Goal: Task Accomplishment & Management: Use online tool/utility

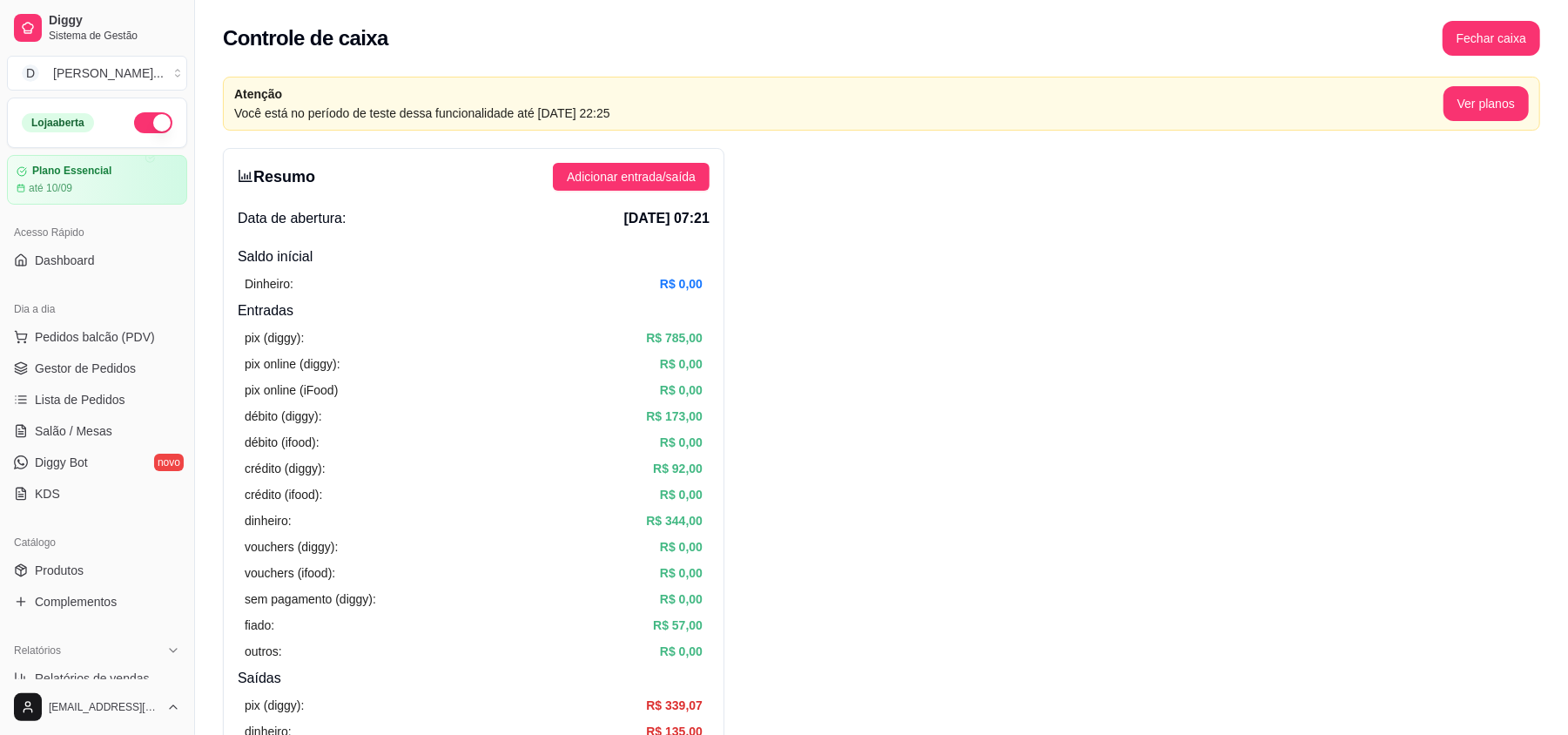
scroll to position [464, 0]
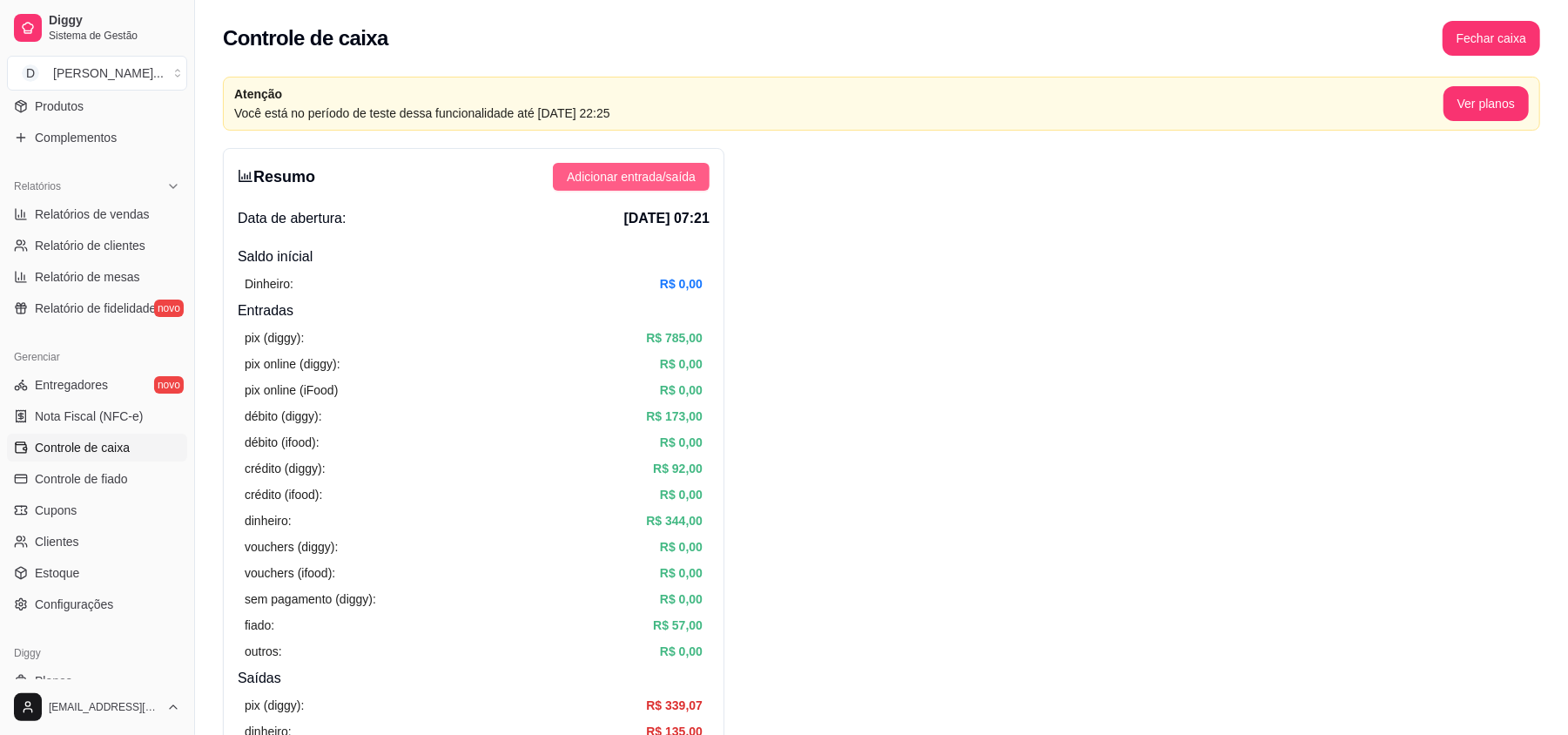
click at [593, 176] on span "Adicionar entrada/saída" at bounding box center [631, 177] width 129 height 19
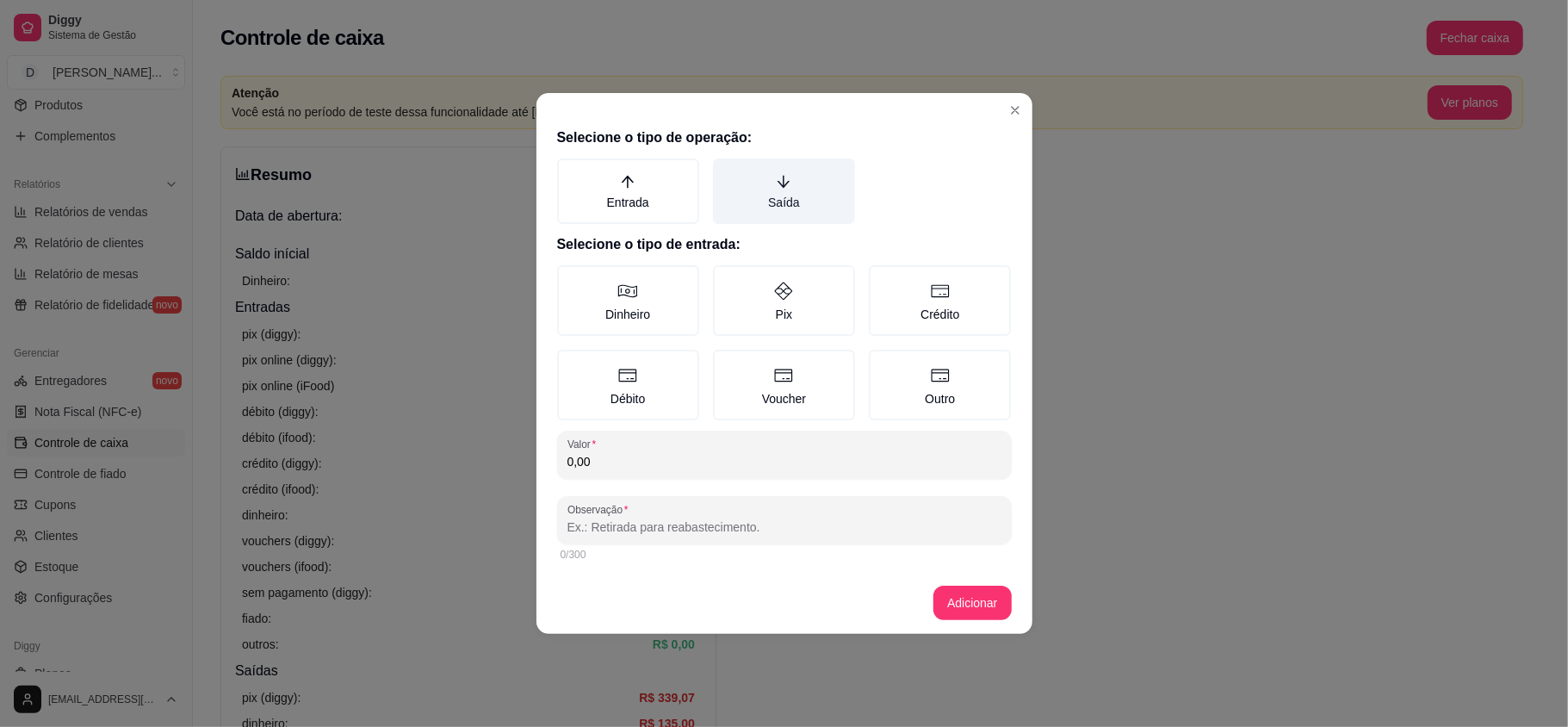
click at [796, 210] on label "Saída" at bounding box center [784, 191] width 142 height 66
click at [726, 171] on button "Saída" at bounding box center [719, 164] width 14 height 14
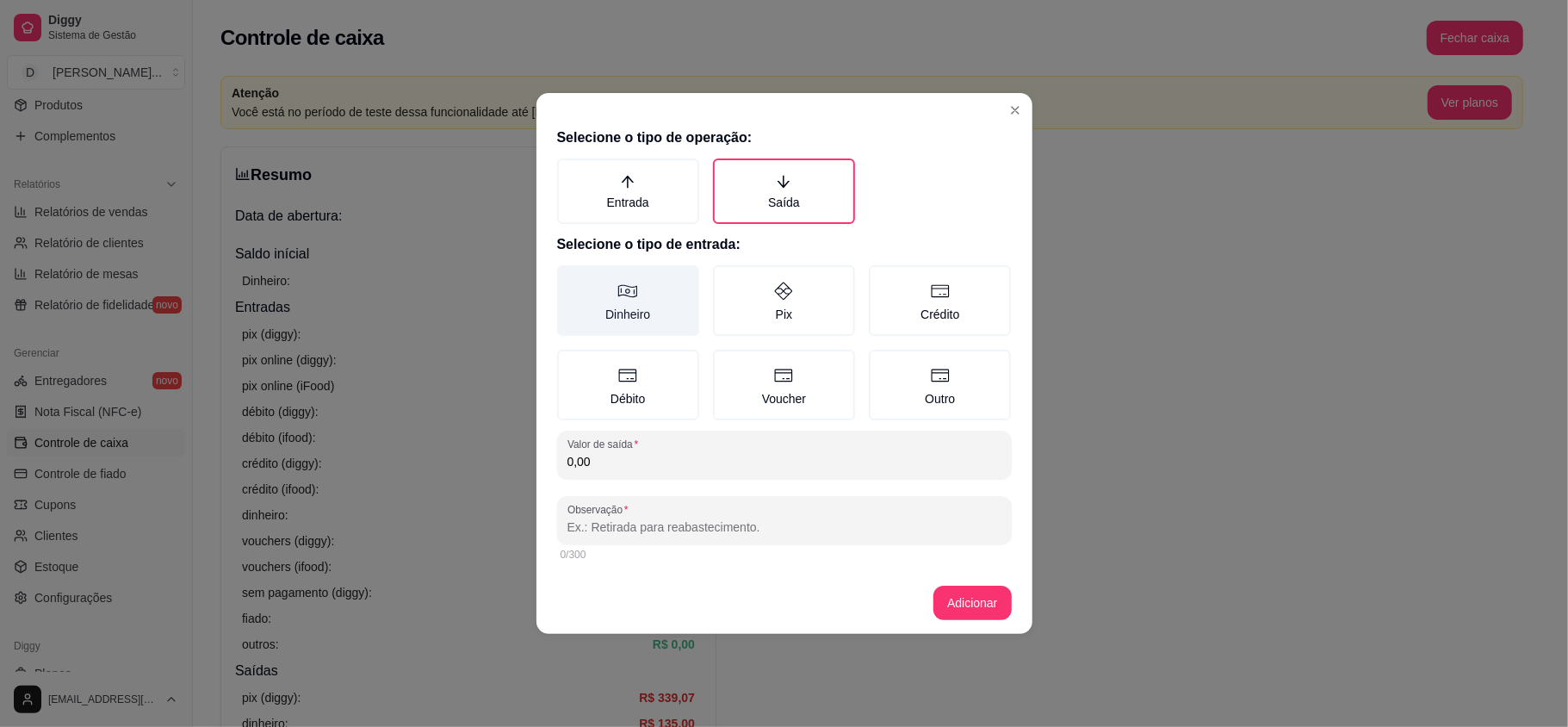
click at [590, 310] on label "Dinheiro" at bounding box center [628, 301] width 142 height 71
click at [570, 278] on button "Dinheiro" at bounding box center [563, 272] width 14 height 14
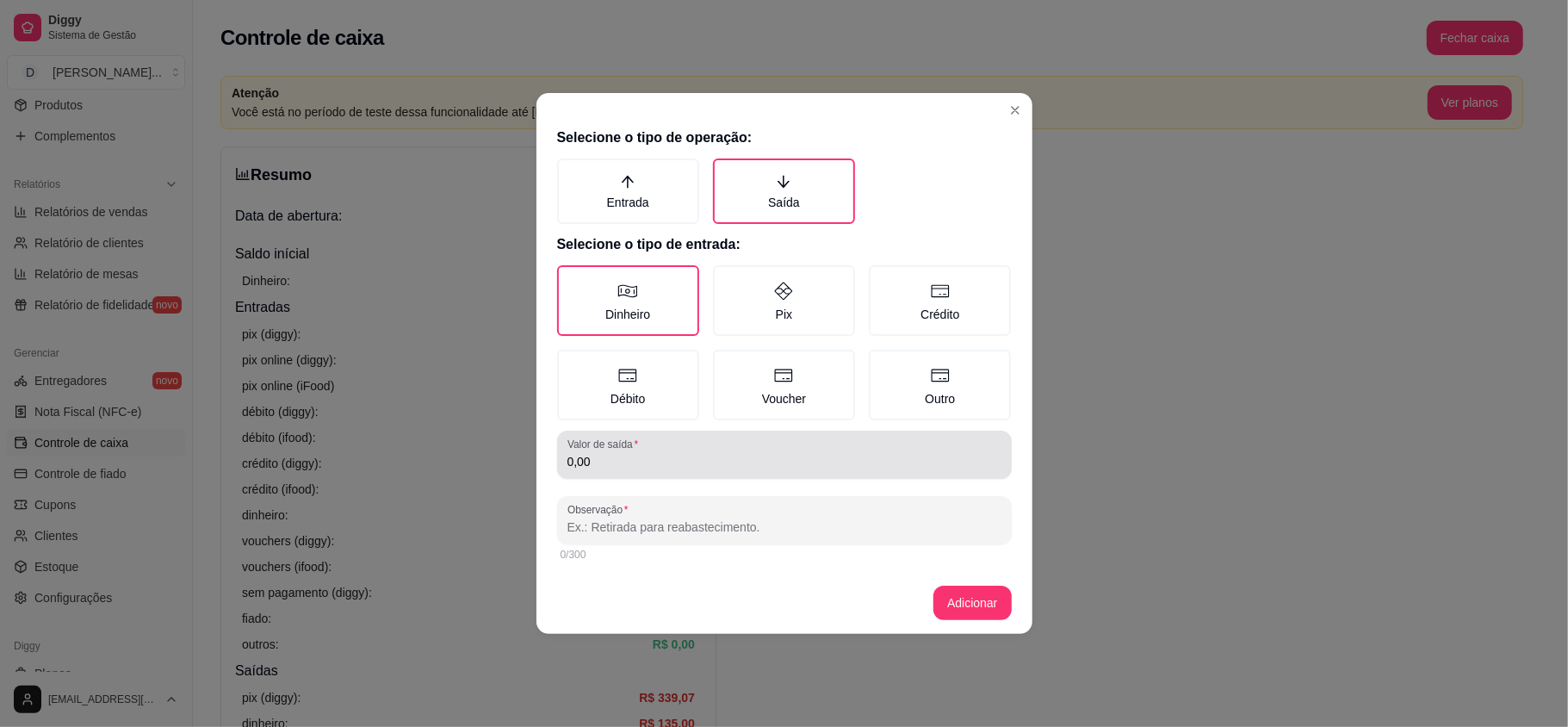
click at [620, 458] on input "0,00" at bounding box center [785, 461] width 434 height 17
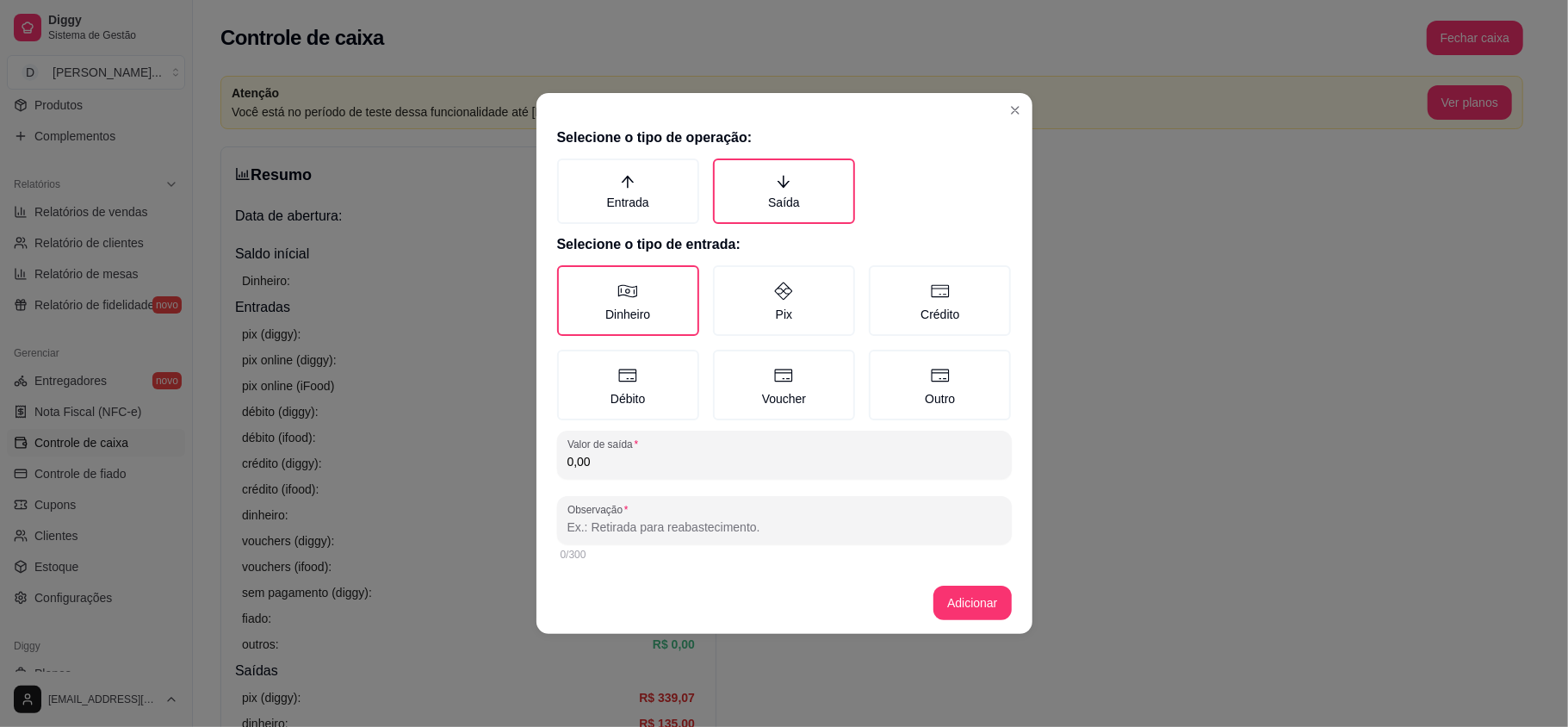
click at [620, 458] on input "0,00" at bounding box center [785, 461] width 434 height 17
type input "140,00"
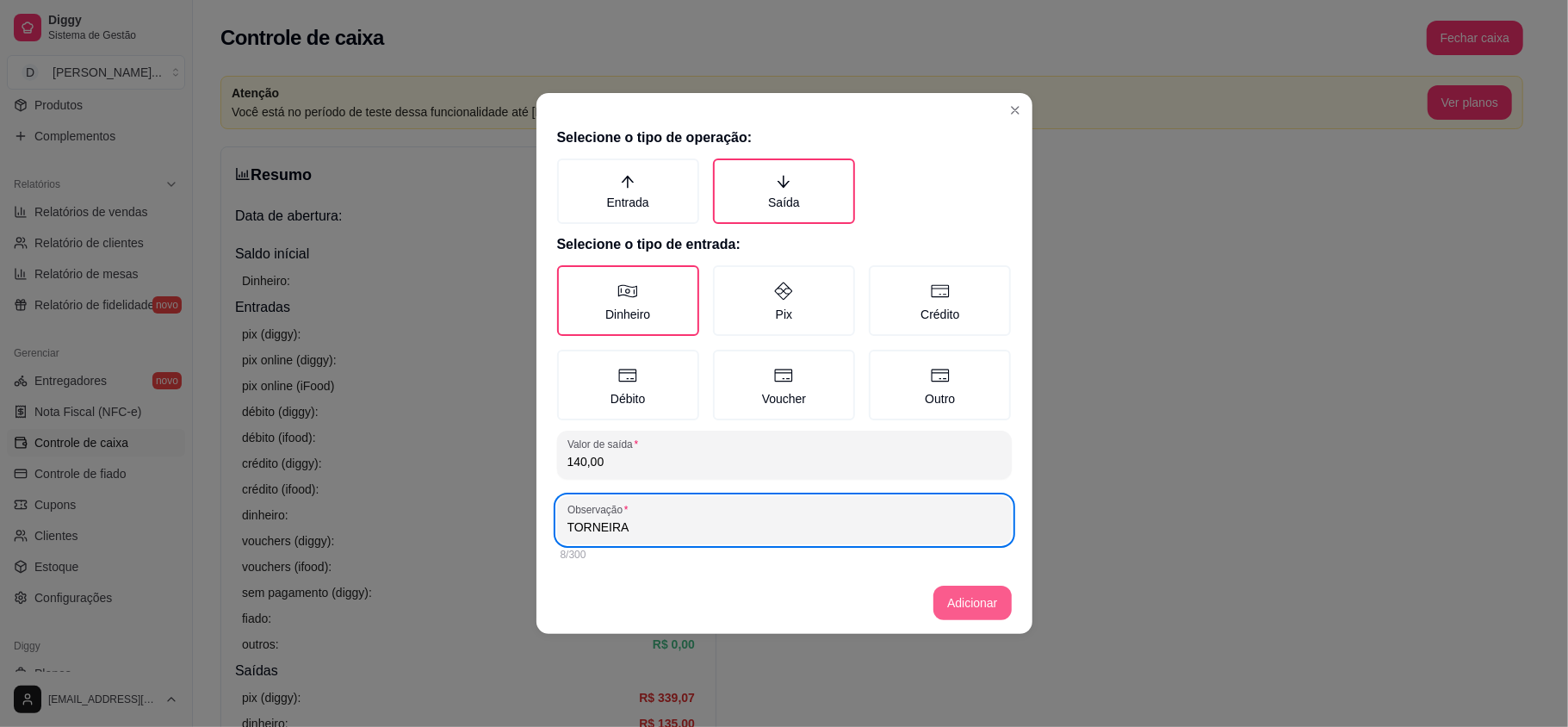
type input "TORNEIRA"
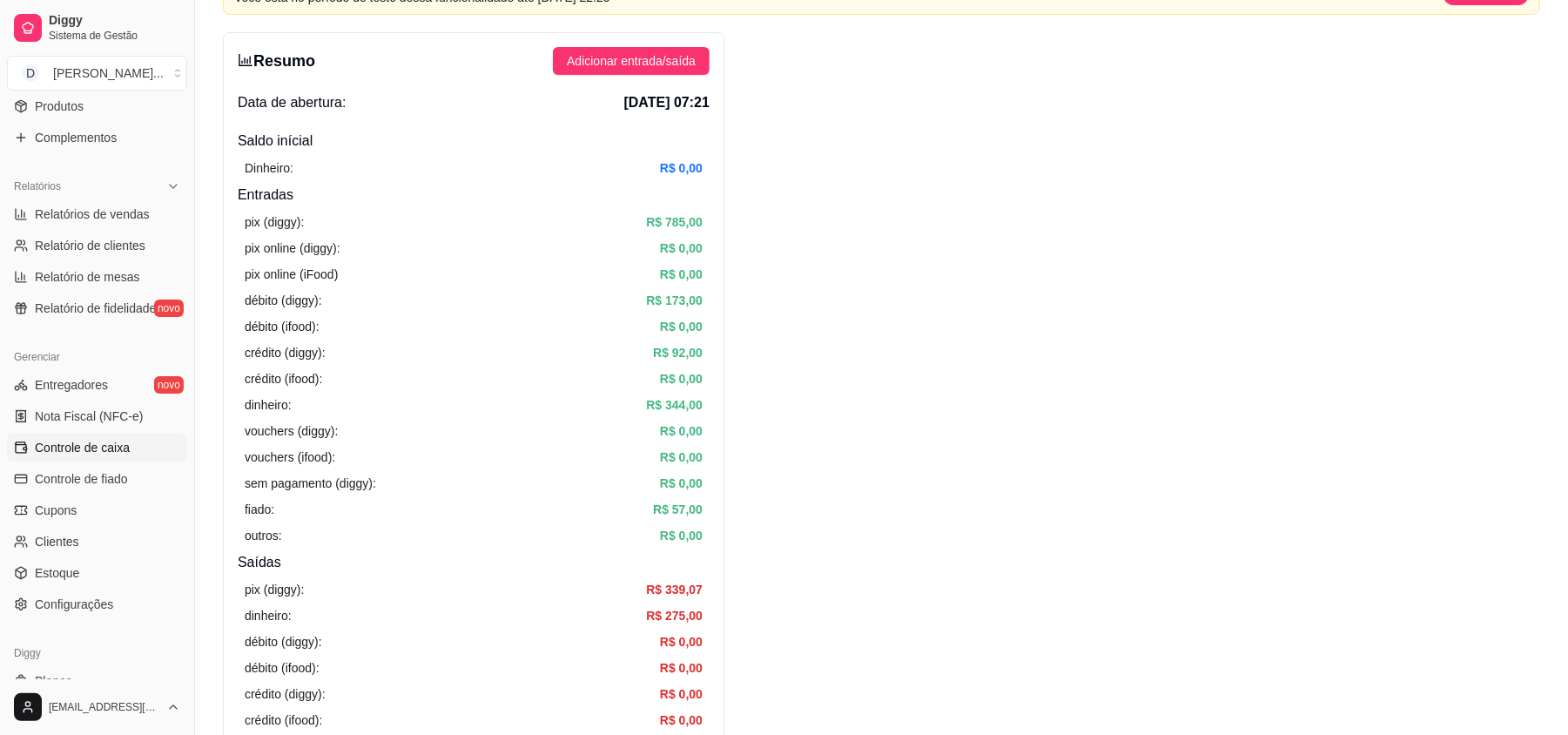
scroll to position [0, 0]
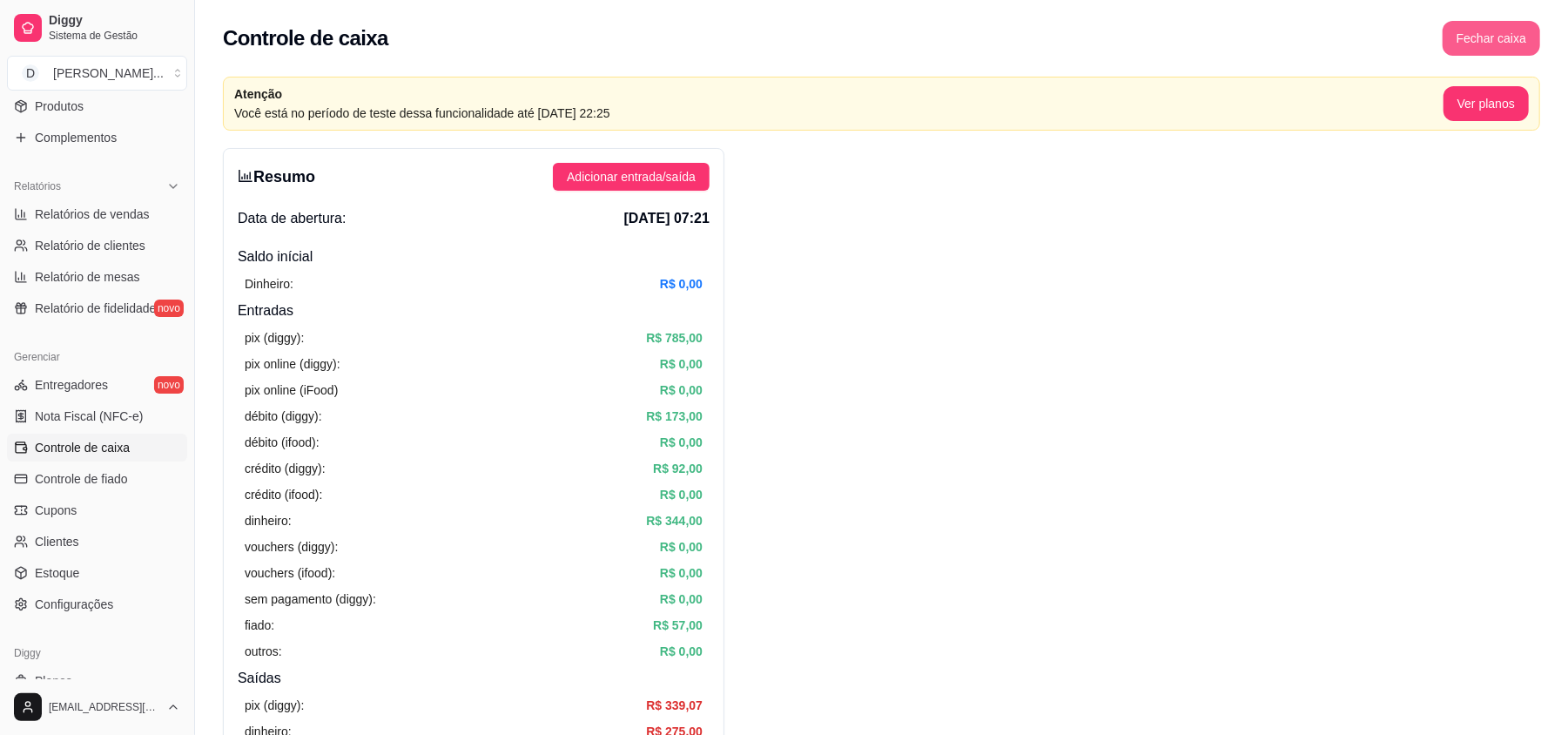
click at [1486, 38] on button "Fechar caixa" at bounding box center [1491, 38] width 97 height 35
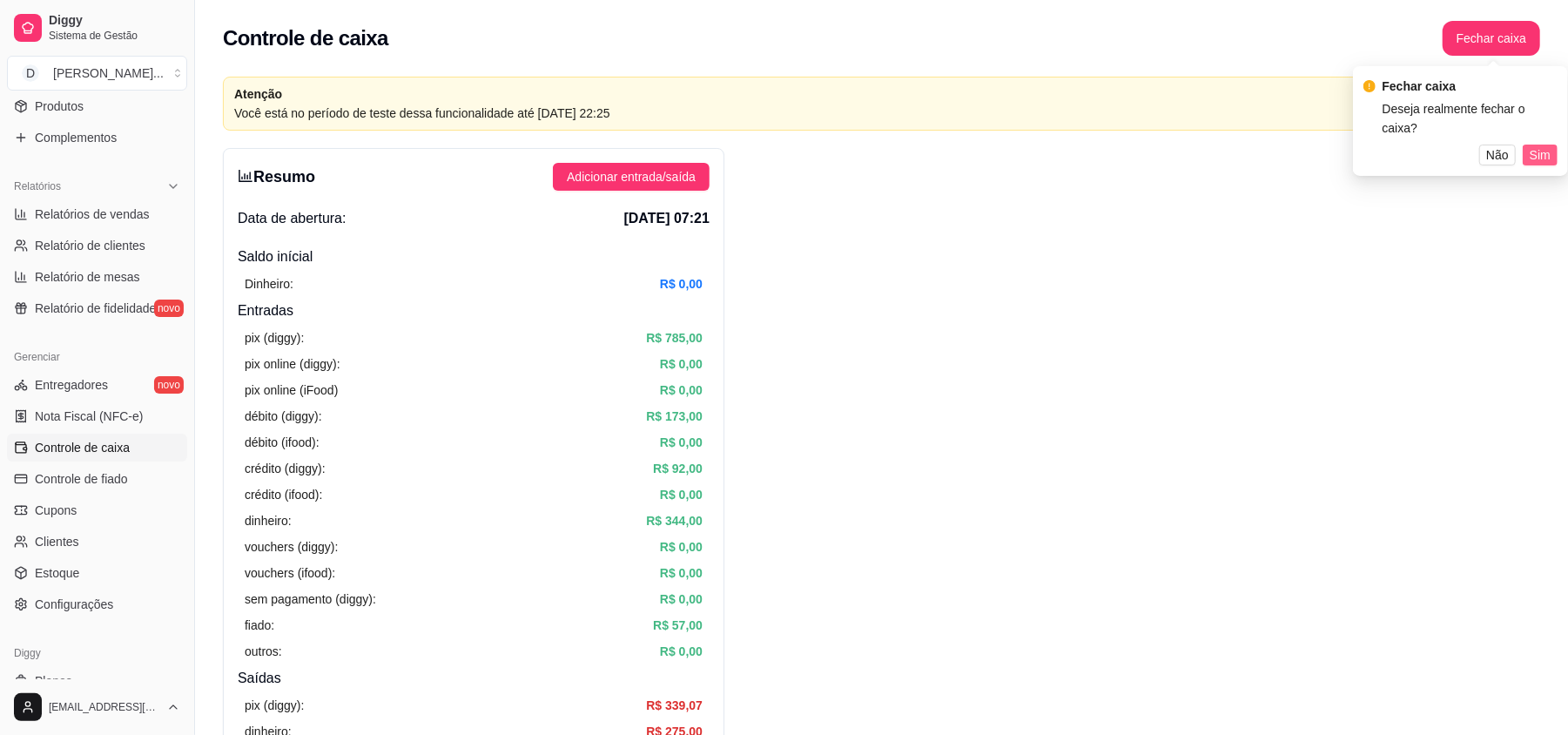
click at [1538, 145] on span "Sim" at bounding box center [1541, 155] width 21 height 19
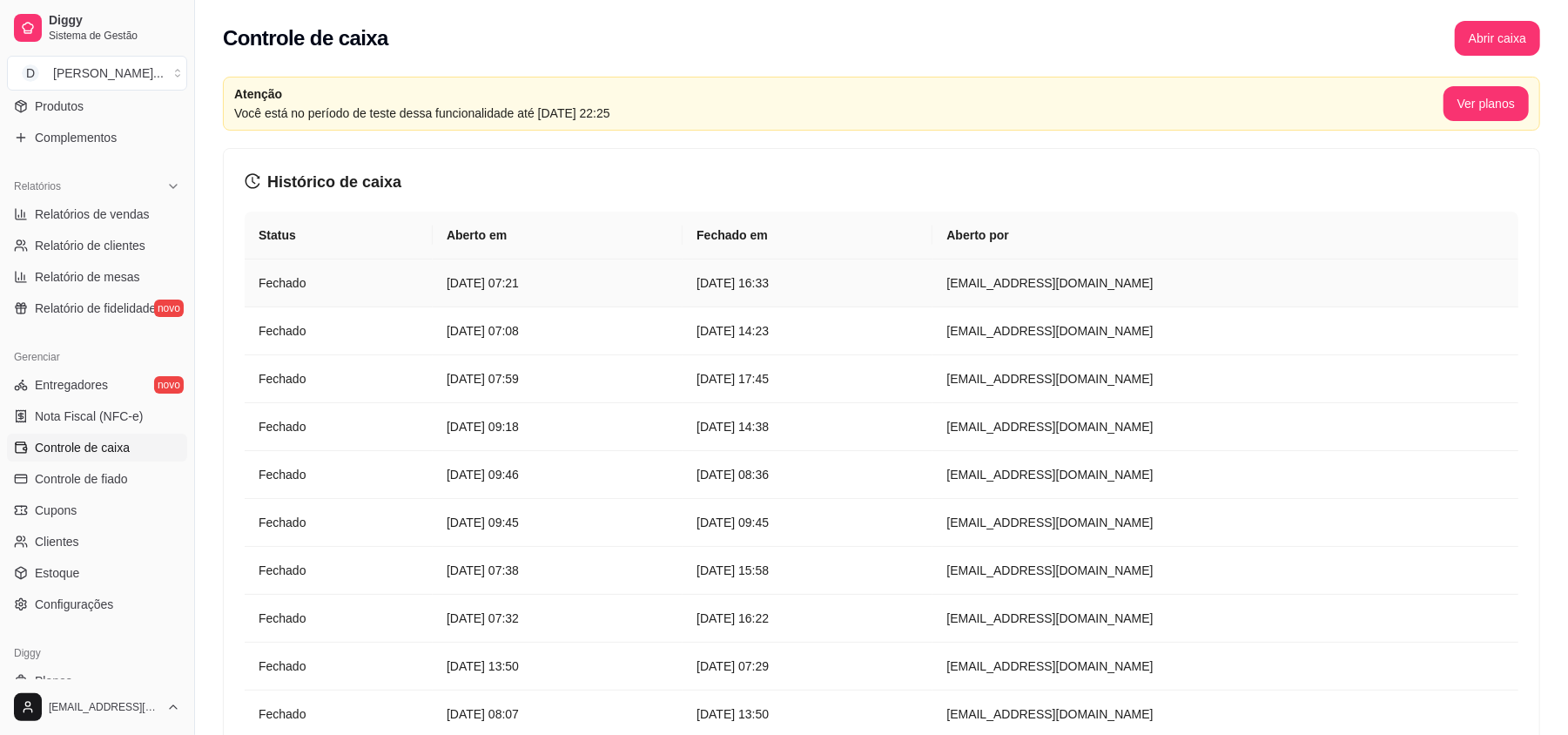
scroll to position [157, 0]
